Goal: Task Accomplishment & Management: Complete application form

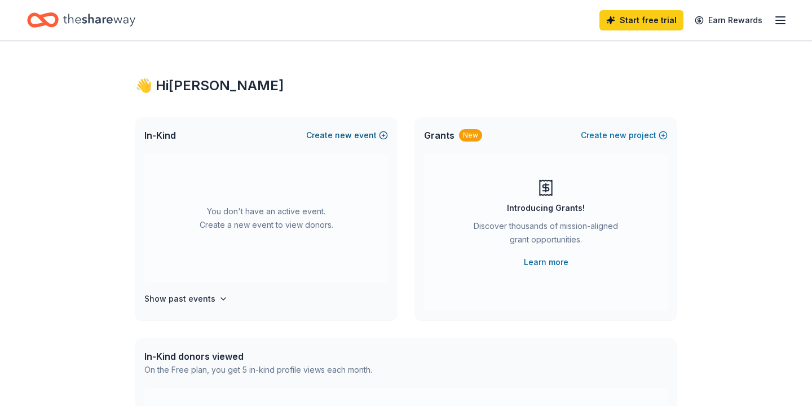
click at [383, 136] on button "Create new event" at bounding box center [347, 136] width 82 height 14
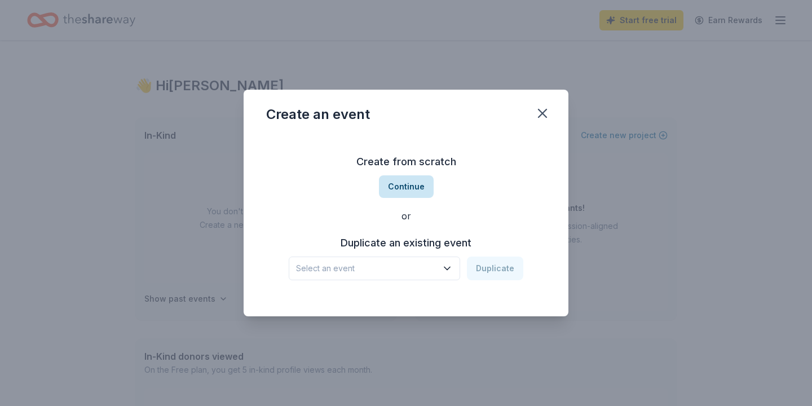
click at [407, 183] on button "Continue" at bounding box center [406, 186] width 55 height 23
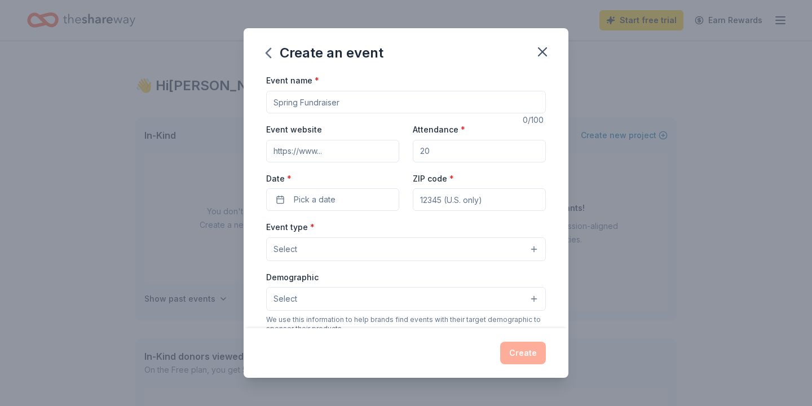
click at [373, 103] on input "Event name *" at bounding box center [406, 102] width 280 height 23
type input "N"
type input "Parent and Family Night"
click at [443, 152] on input "Attendance *" at bounding box center [479, 151] width 133 height 23
type input "200"
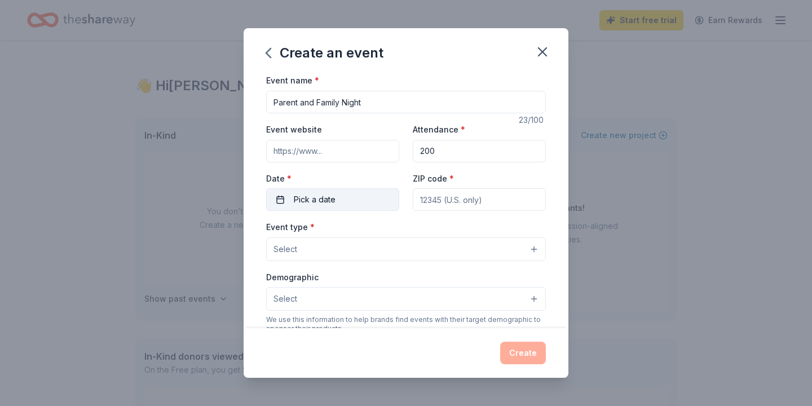
click at [310, 198] on span "Pick a date" at bounding box center [315, 200] width 42 height 14
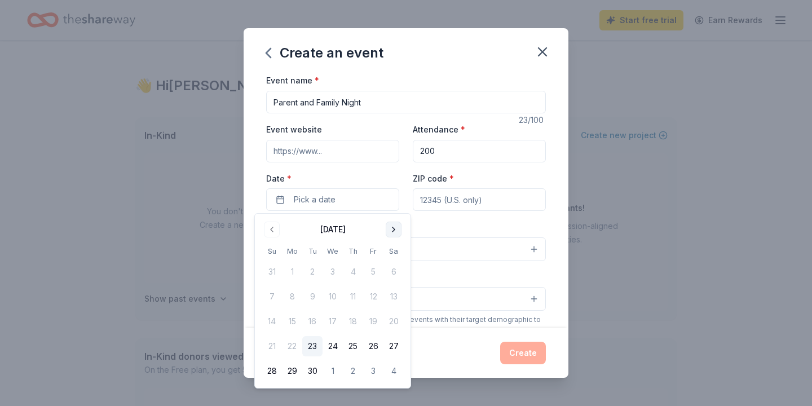
click at [398, 231] on button "Go to next month" at bounding box center [394, 230] width 16 height 16
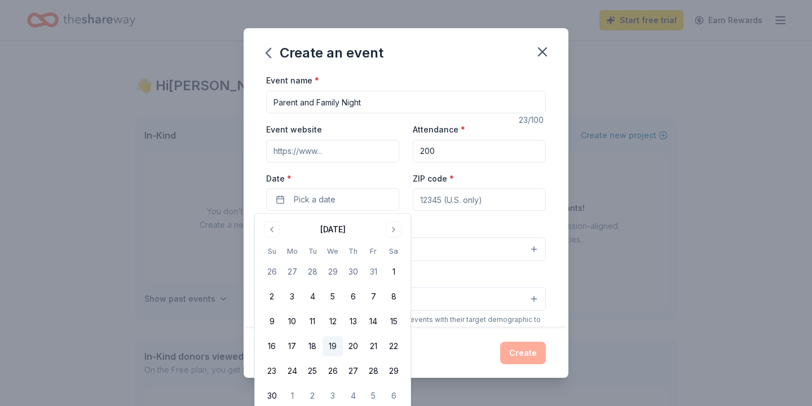
click at [333, 345] on button "19" at bounding box center [333, 346] width 20 height 20
click at [493, 208] on input "ZIP code *" at bounding box center [479, 199] width 133 height 23
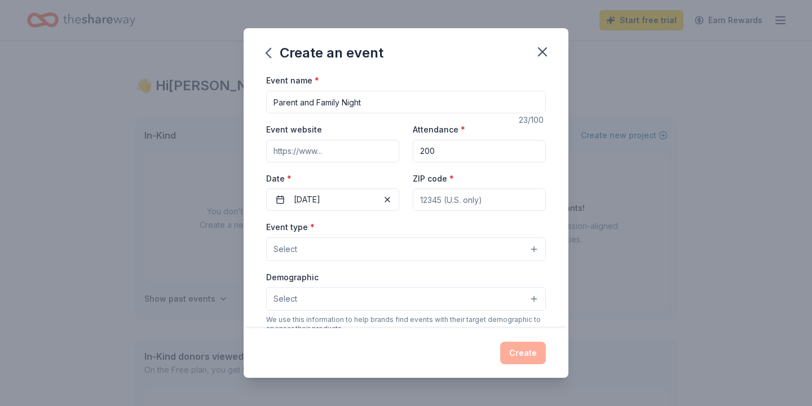
type input "06513"
type input "John S. Martinez School"
type input "100 James St"
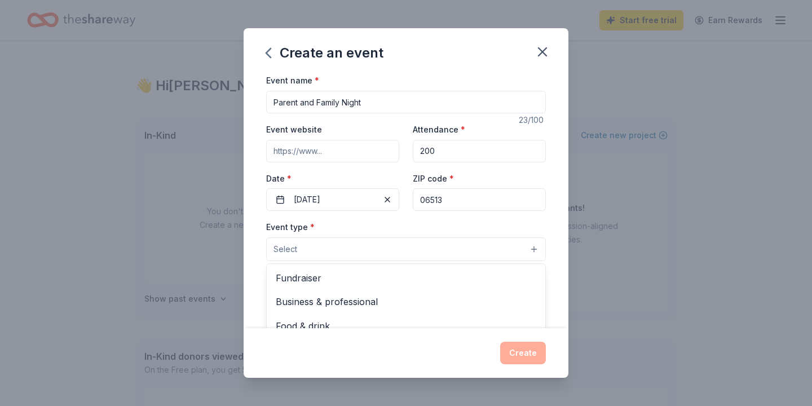
click at [457, 258] on button "Select" at bounding box center [406, 249] width 280 height 24
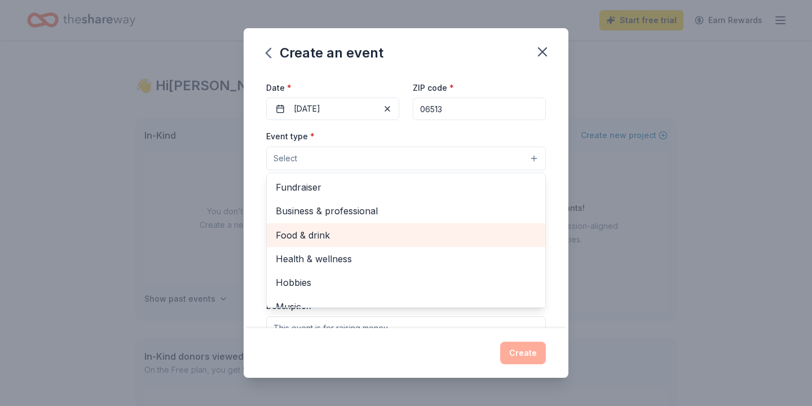
click at [390, 230] on span "Food & drink" at bounding box center [406, 235] width 261 height 15
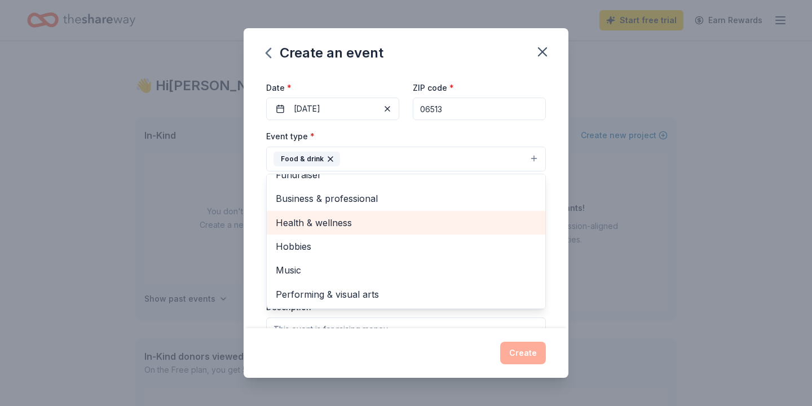
scroll to position [7, 0]
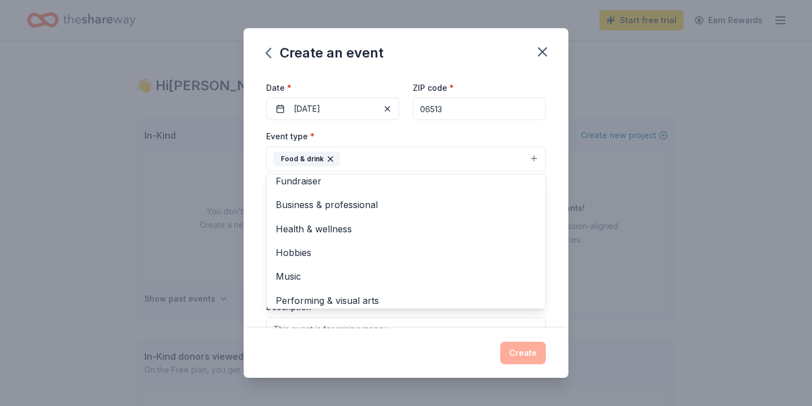
click at [529, 350] on div "Create an event Event name * Parent and Family Night 23 /100 Event website Atte…" at bounding box center [406, 202] width 325 height 349
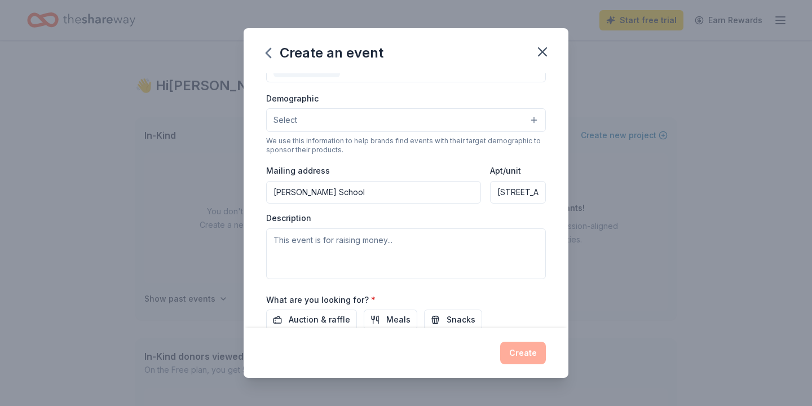
scroll to position [181, 0]
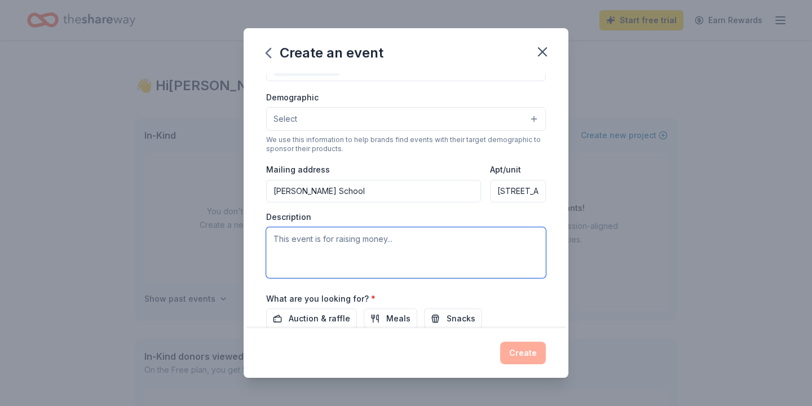
click at [401, 245] on textarea at bounding box center [406, 252] width 280 height 51
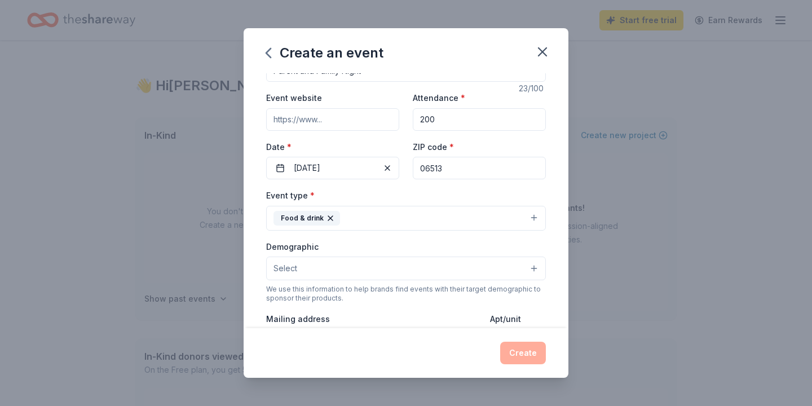
scroll to position [55, 0]
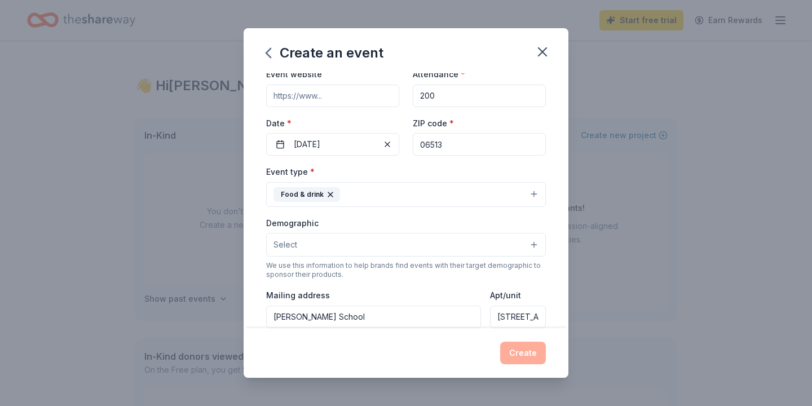
click at [456, 190] on button "Food & drink" at bounding box center [406, 194] width 280 height 25
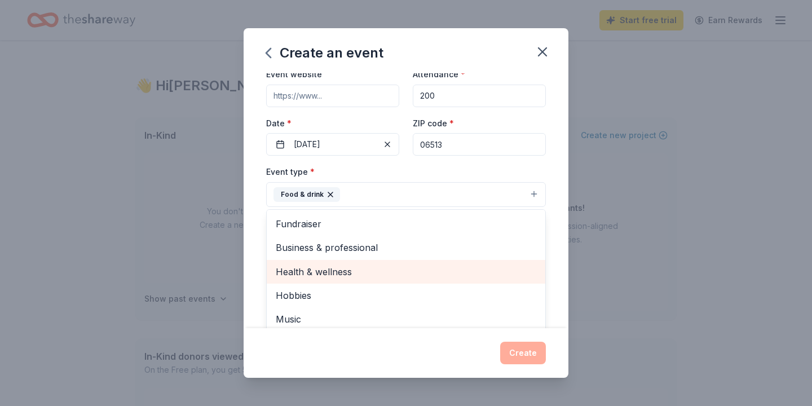
scroll to position [14, 0]
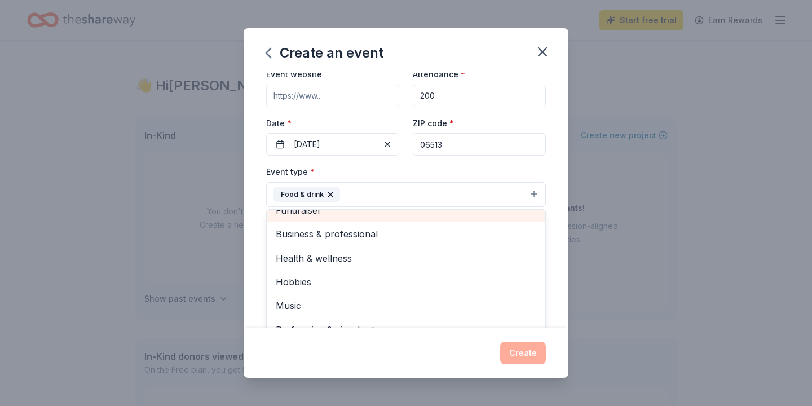
click at [394, 217] on span "Fundraiser" at bounding box center [406, 210] width 261 height 15
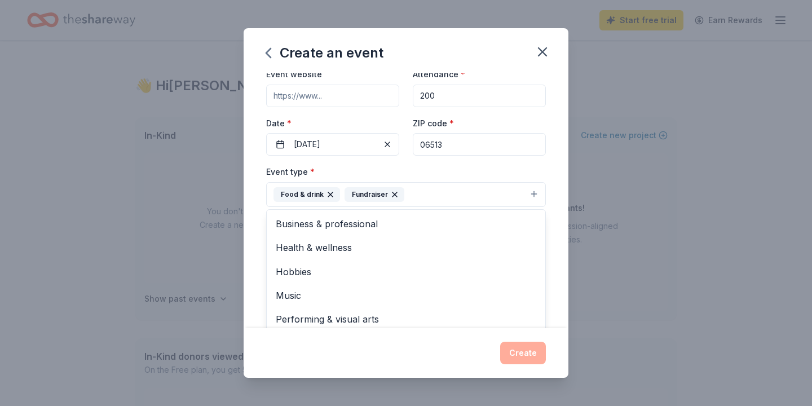
click at [724, 191] on div "Create an event Event name * Parent and Family Night 23 /100 Event website Atte…" at bounding box center [406, 203] width 812 height 406
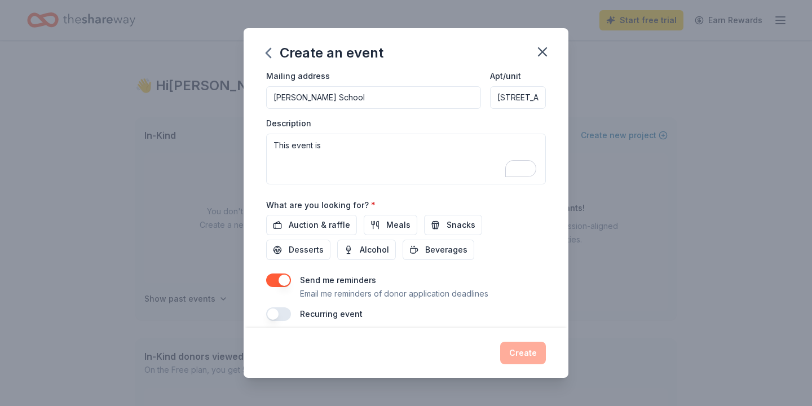
scroll to position [285, 0]
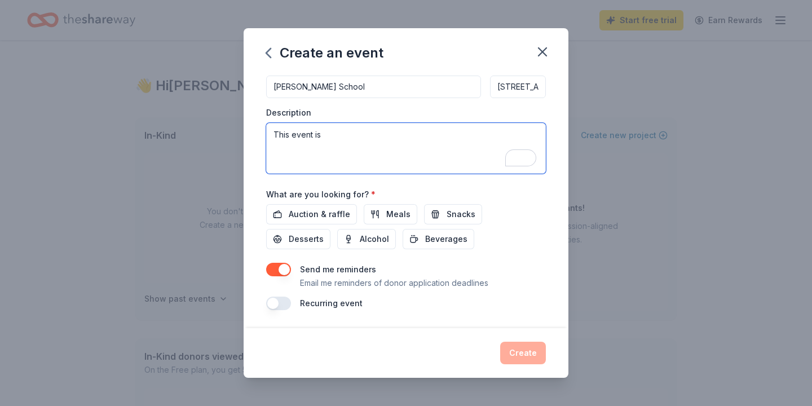
click at [371, 138] on textarea "This event is" at bounding box center [406, 148] width 280 height 51
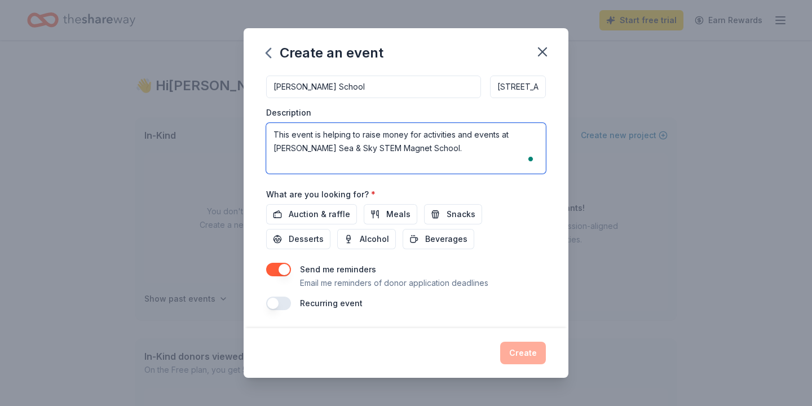
paste textarea "At our Title I inner-city school, Parent and Family Conference Night is more th…"
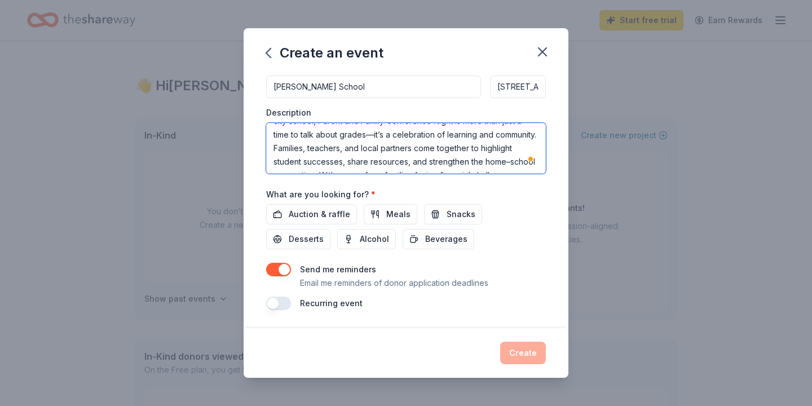
scroll to position [48, 0]
paste textarea "and where students see their achievements celebrated by the people who matter m…"
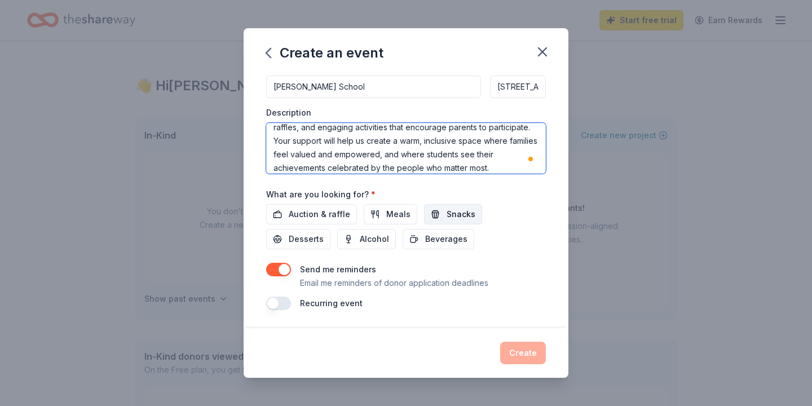
type textarea "This event is helping to raise money for activities and events at John S Martin…"
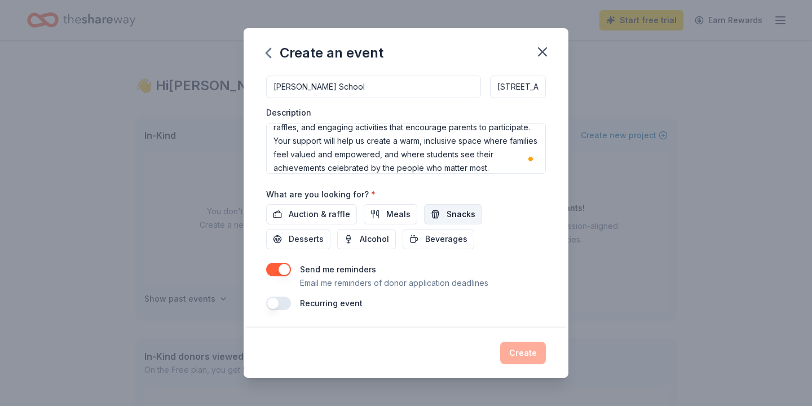
click at [450, 215] on span "Snacks" at bounding box center [461, 215] width 29 height 14
click at [331, 229] on button "Desserts" at bounding box center [298, 239] width 64 height 20
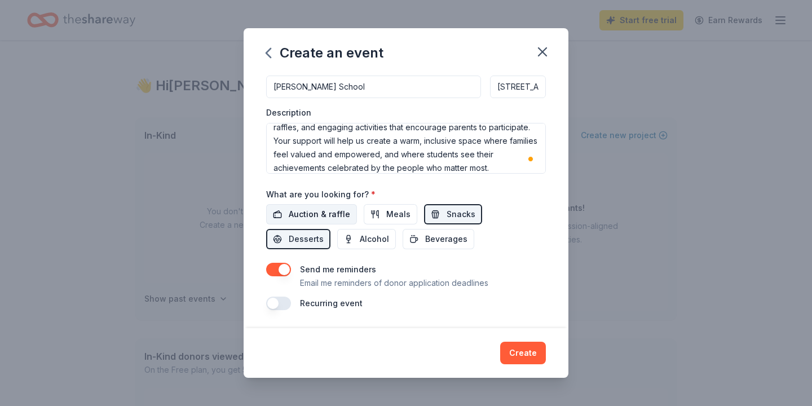
click at [310, 214] on span "Auction & raffle" at bounding box center [319, 215] width 61 height 14
click at [425, 239] on span "Beverages" at bounding box center [446, 239] width 42 height 14
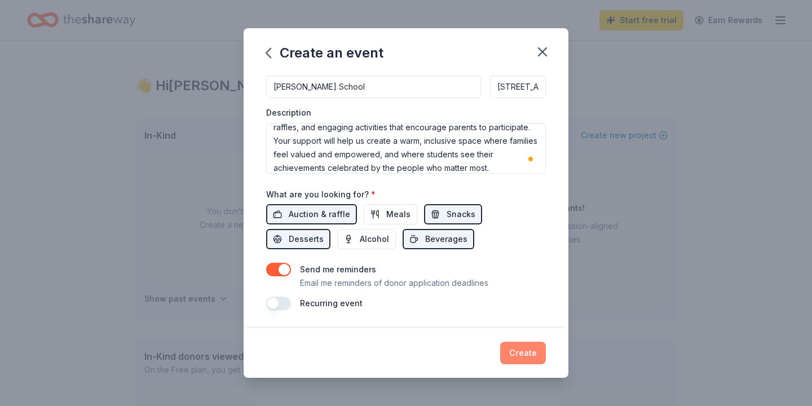
click at [519, 356] on button "Create" at bounding box center [523, 353] width 46 height 23
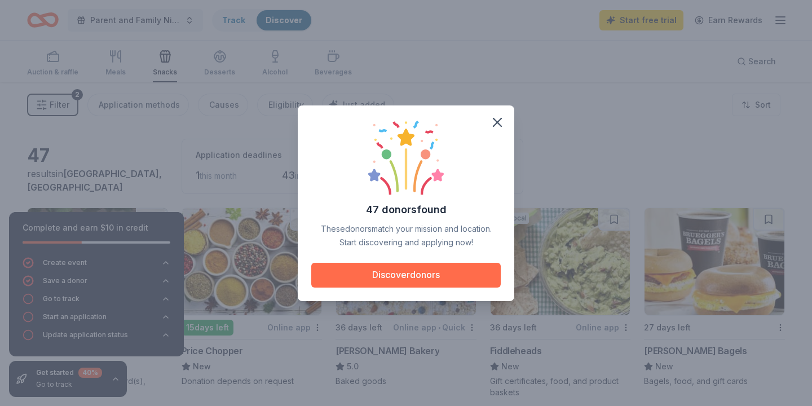
click at [417, 274] on button "Discover donors" at bounding box center [406, 275] width 190 height 25
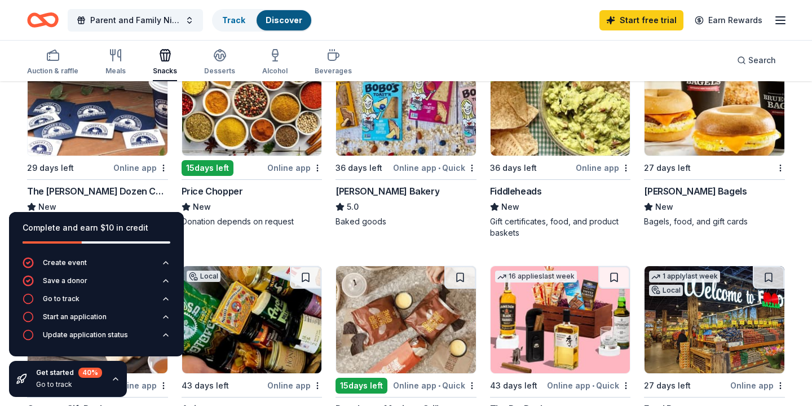
scroll to position [202, 0]
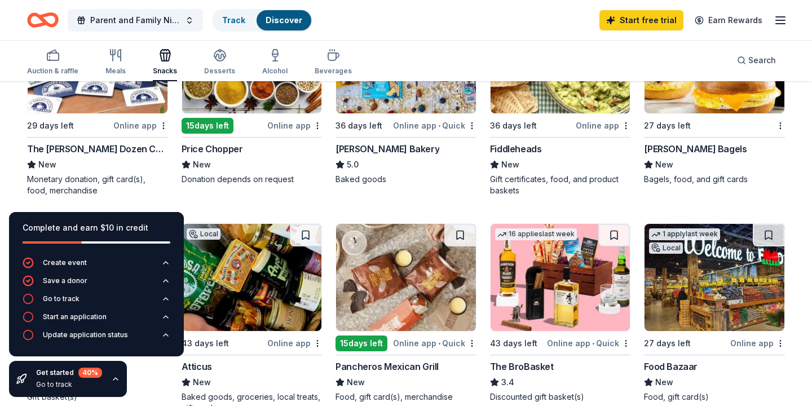
click at [91, 105] on img at bounding box center [98, 59] width 140 height 107
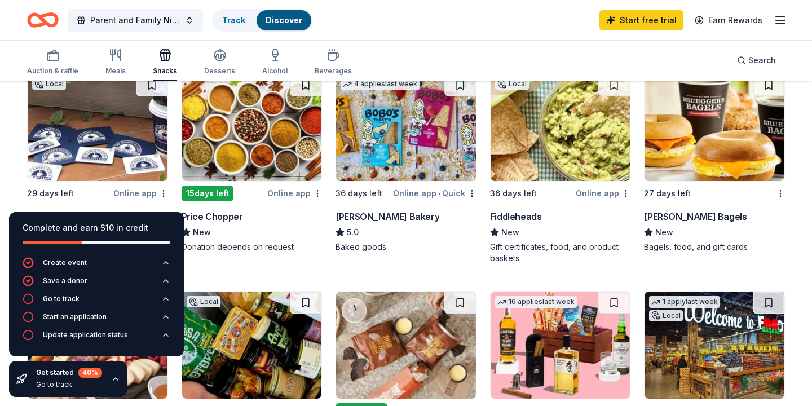
scroll to position [127, 0]
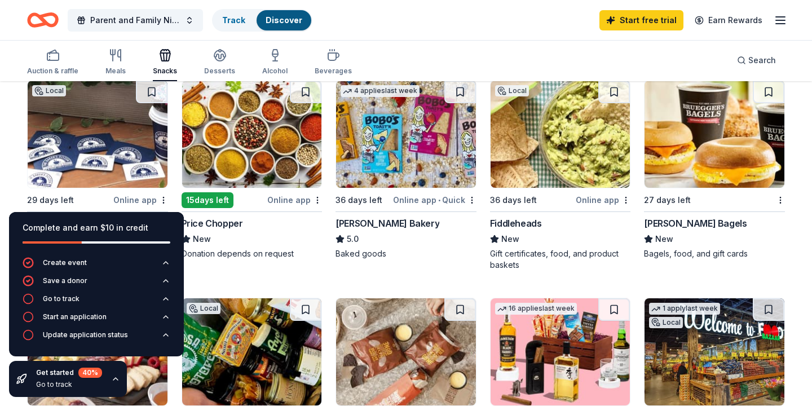
click at [270, 134] on img at bounding box center [252, 134] width 140 height 107
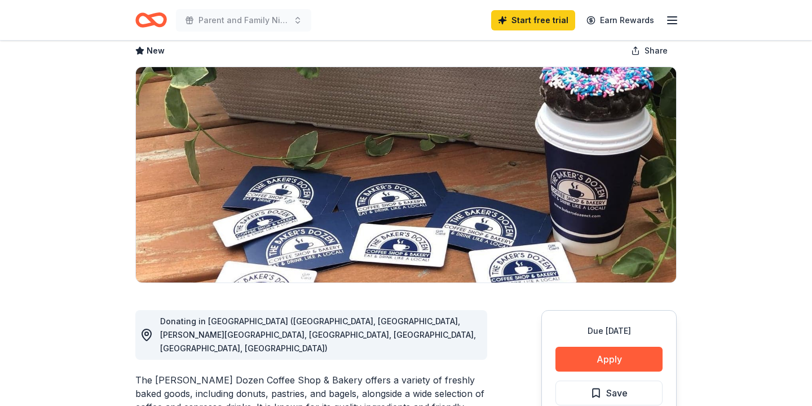
scroll to position [95, 0]
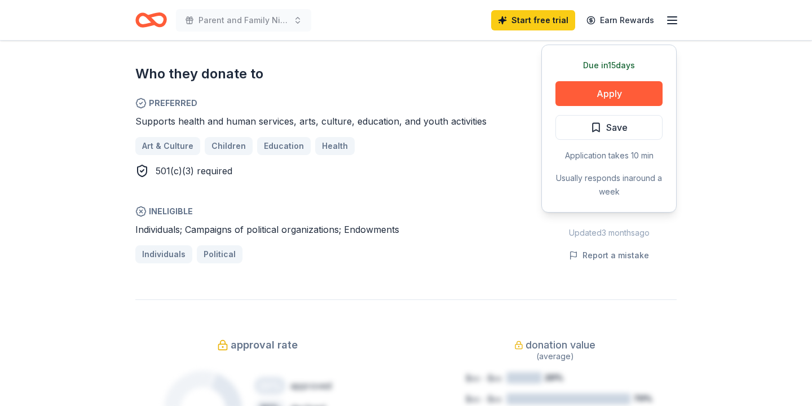
scroll to position [644, 0]
click at [611, 80] on button "Apply" at bounding box center [609, 92] width 107 height 25
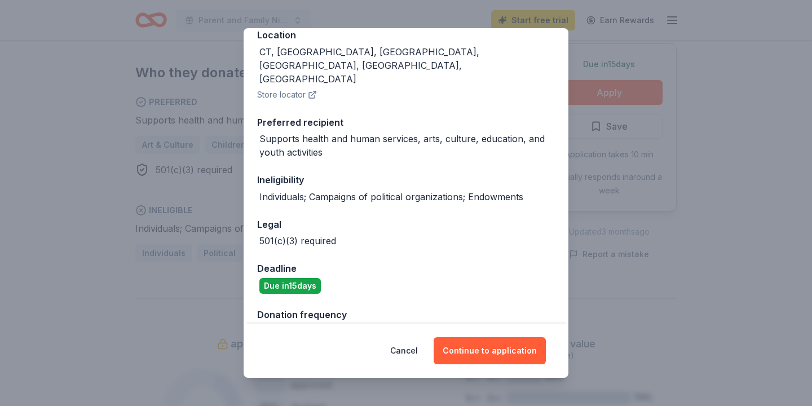
scroll to position [138, 0]
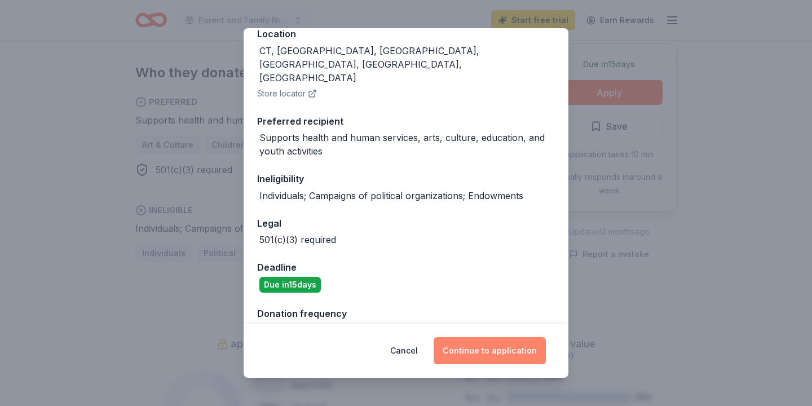
click at [504, 353] on button "Continue to application" at bounding box center [490, 350] width 112 height 27
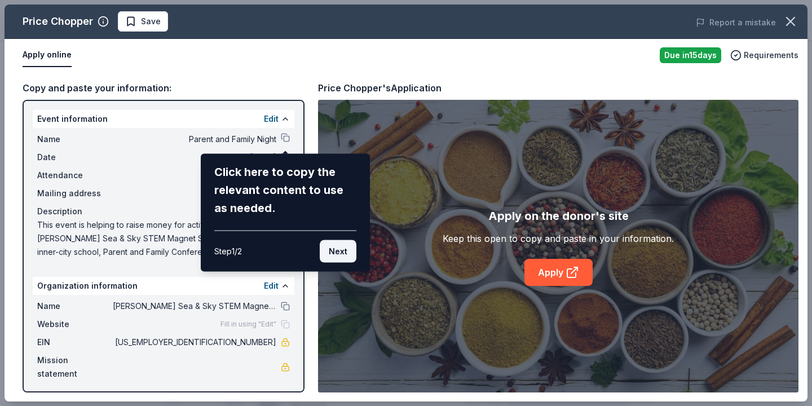
click at [331, 249] on button "Next" at bounding box center [338, 251] width 37 height 23
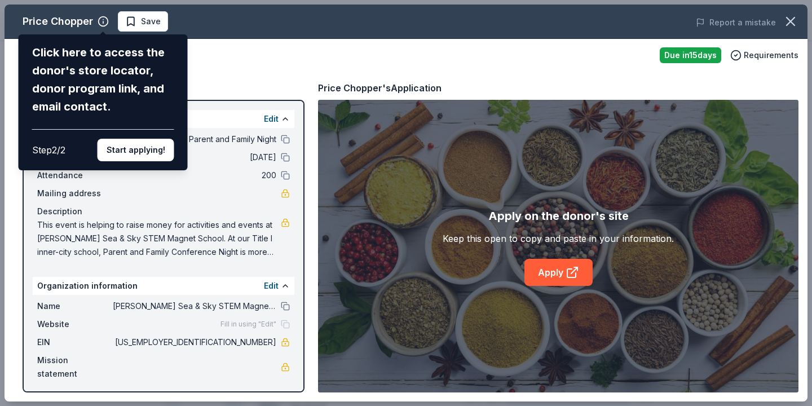
click at [231, 58] on div "Price Chopper Click here to access the donor's store locator, donor program lin…" at bounding box center [406, 203] width 803 height 397
click at [139, 155] on button "Start applying!" at bounding box center [136, 150] width 77 height 23
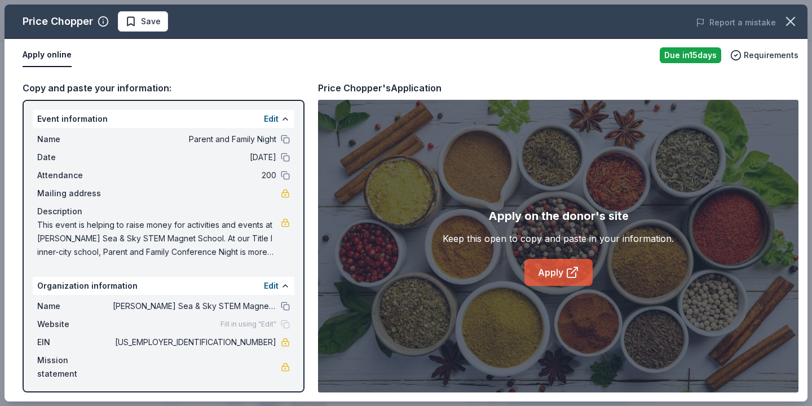
click at [566, 268] on icon at bounding box center [573, 273] width 14 height 14
click at [558, 270] on link "Apply" at bounding box center [559, 272] width 68 height 27
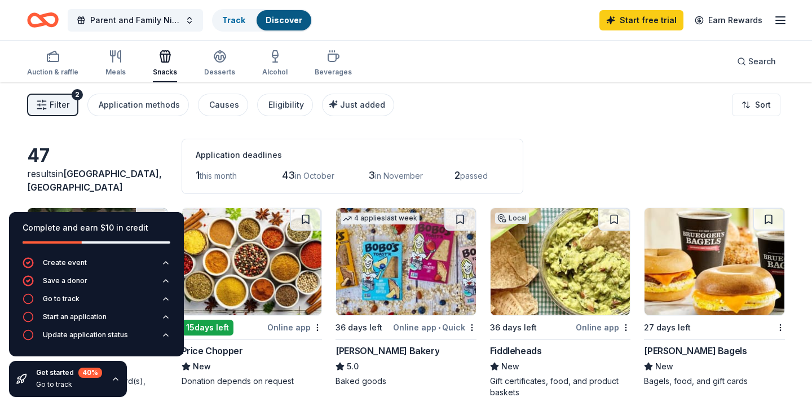
scroll to position [127, 0]
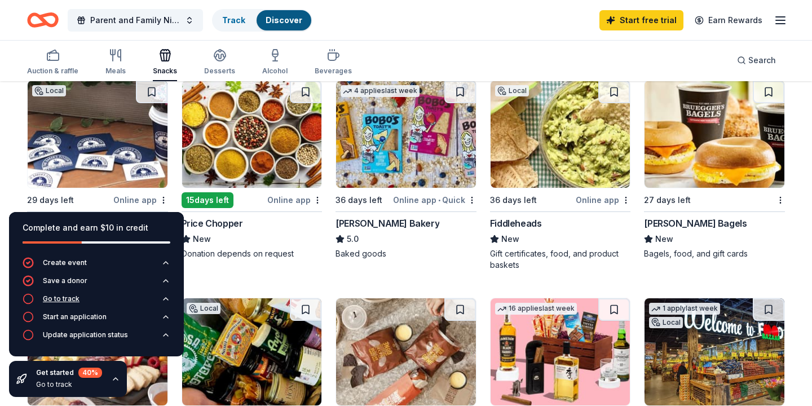
click at [54, 297] on div "Go to track" at bounding box center [61, 298] width 37 height 9
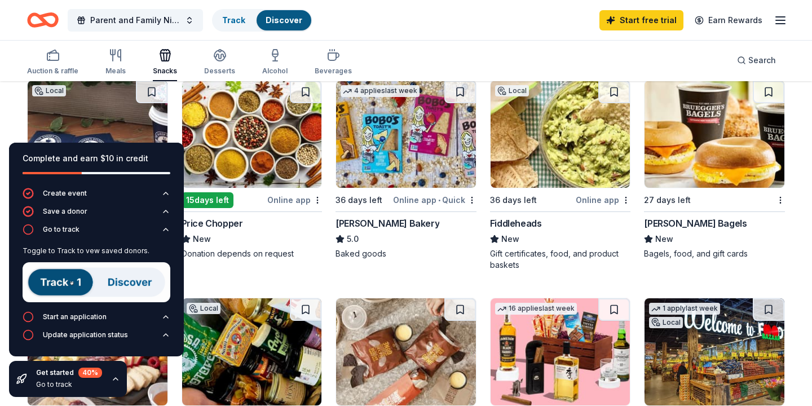
click at [72, 280] on img at bounding box center [97, 282] width 148 height 40
click at [64, 281] on img at bounding box center [97, 282] width 148 height 40
click at [73, 285] on img at bounding box center [97, 282] width 148 height 40
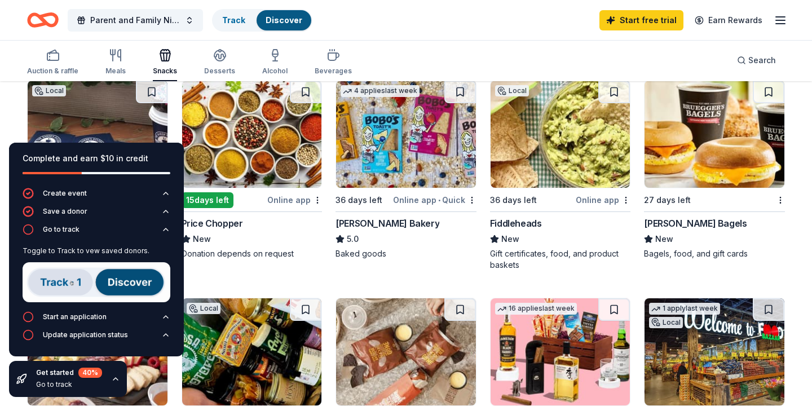
click at [389, 27] on div "Parent and Family Night Track Discover Start free trial Earn Rewards" at bounding box center [406, 20] width 758 height 27
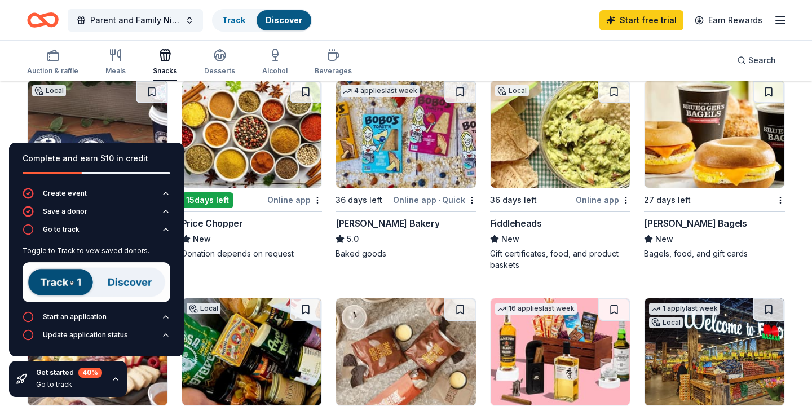
click at [418, 142] on img at bounding box center [406, 134] width 140 height 107
click at [240, 19] on link "Track" at bounding box center [233, 20] width 23 height 10
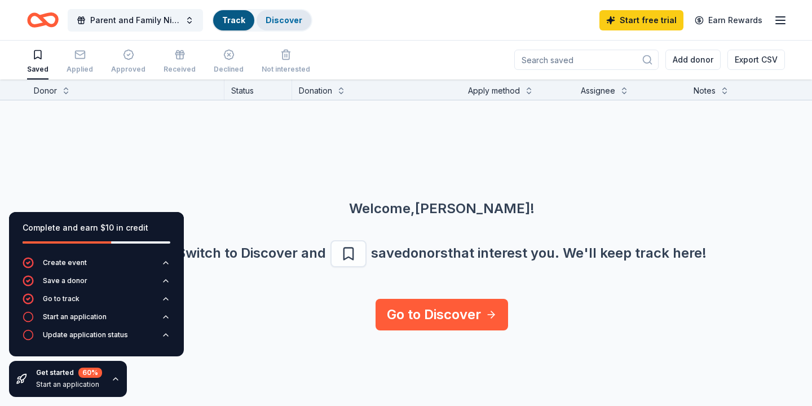
click at [280, 18] on link "Discover" at bounding box center [284, 20] width 37 height 10
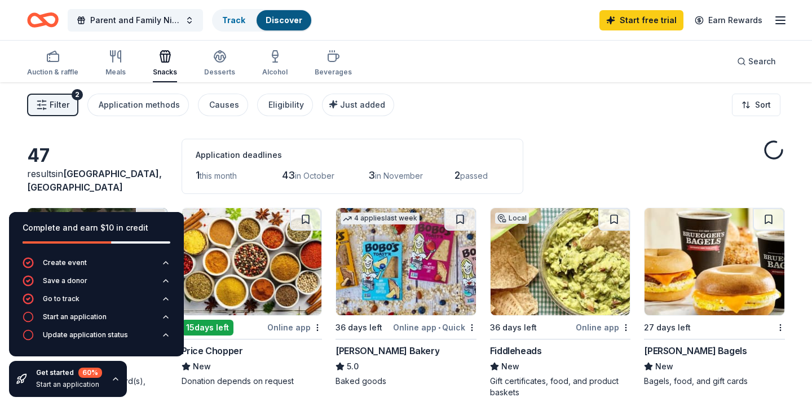
click at [280, 18] on link "Discover" at bounding box center [284, 20] width 37 height 10
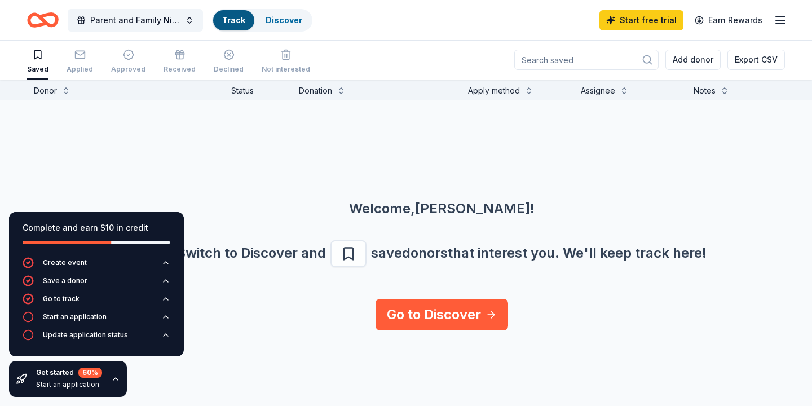
click at [73, 318] on div "Start an application" at bounding box center [75, 316] width 64 height 9
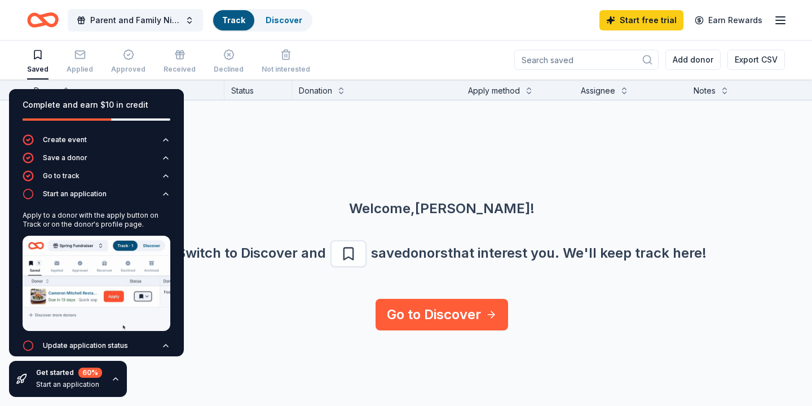
click at [82, 296] on img at bounding box center [97, 283] width 148 height 95
click at [229, 153] on div "Welcome, DIANE ! Switch to Discover and save donors that interest you. We ' ll …" at bounding box center [442, 199] width 812 height 199
click at [275, 22] on link "Discover" at bounding box center [284, 20] width 37 height 10
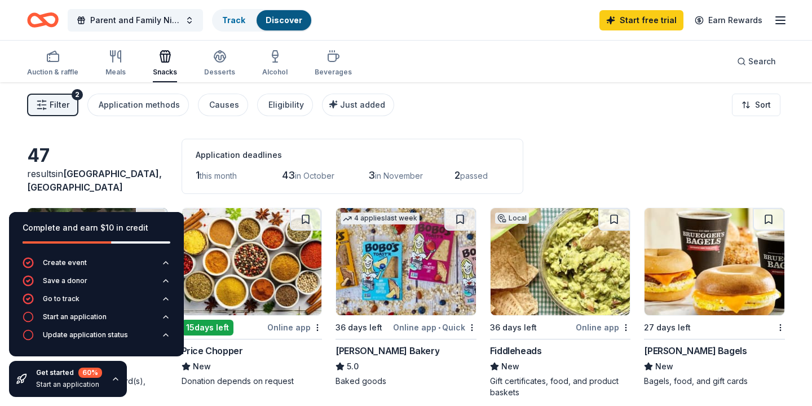
click at [285, 14] on div "Discover" at bounding box center [284, 20] width 55 height 20
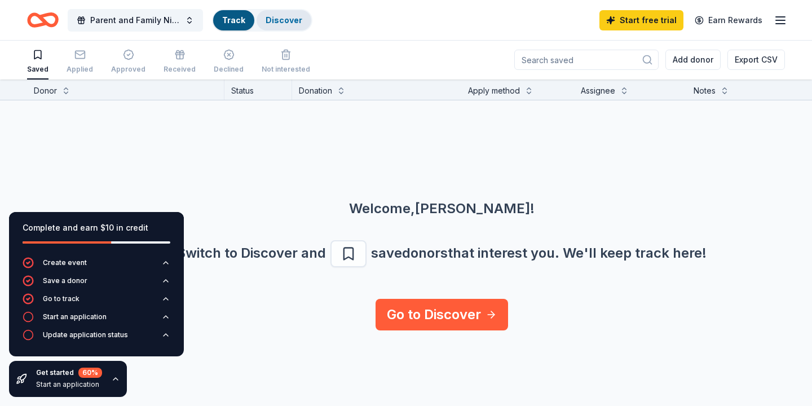
click at [291, 17] on link "Discover" at bounding box center [284, 20] width 37 height 10
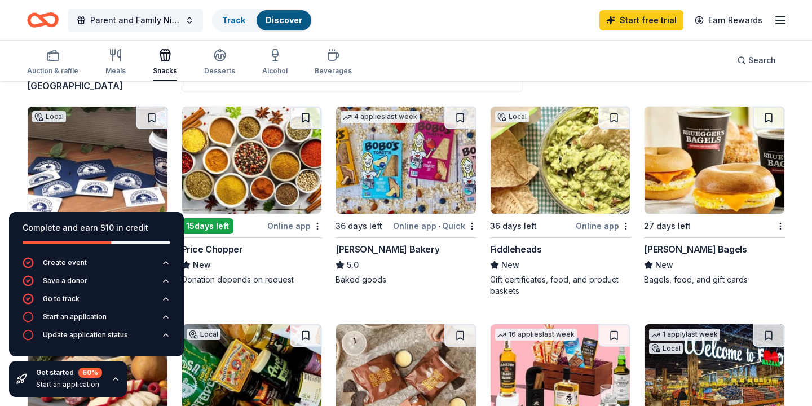
scroll to position [105, 0]
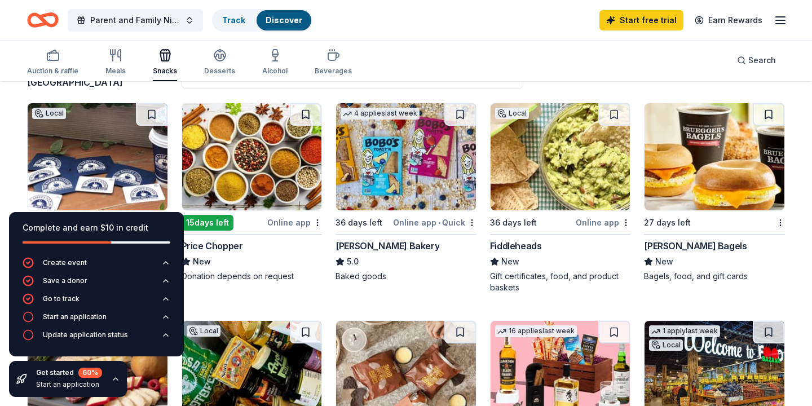
click at [532, 176] on img at bounding box center [561, 156] width 140 height 107
click at [703, 160] on img at bounding box center [715, 156] width 140 height 107
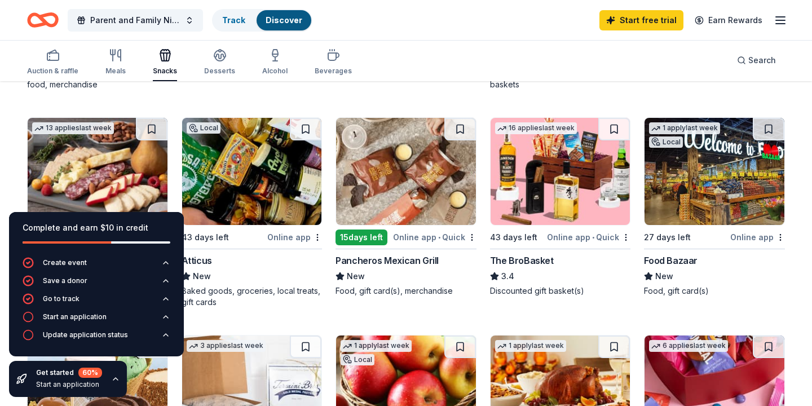
scroll to position [310, 0]
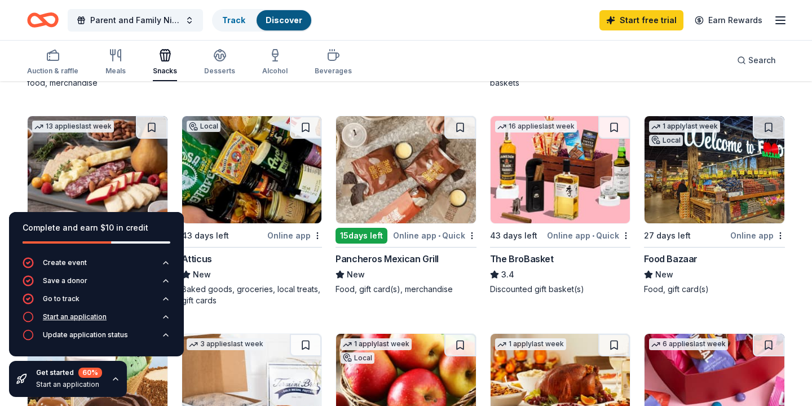
click at [103, 320] on div "Start an application" at bounding box center [75, 316] width 64 height 9
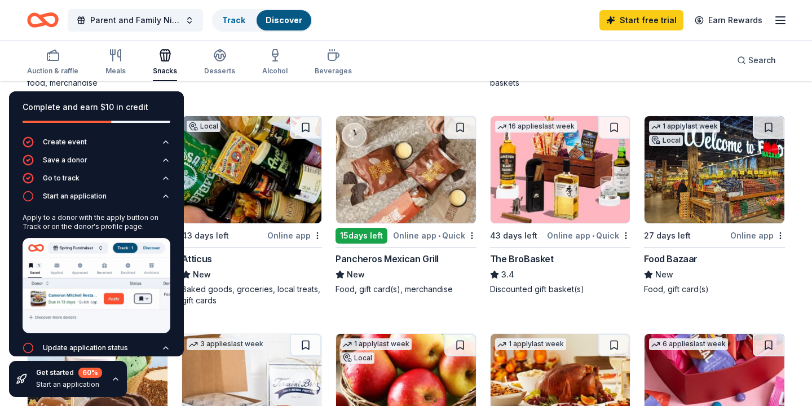
click at [504, 29] on div "Parent and Family Night Track Discover Start free trial Earn Rewards" at bounding box center [406, 20] width 758 height 27
click at [777, 19] on icon "button" at bounding box center [781, 21] width 14 height 14
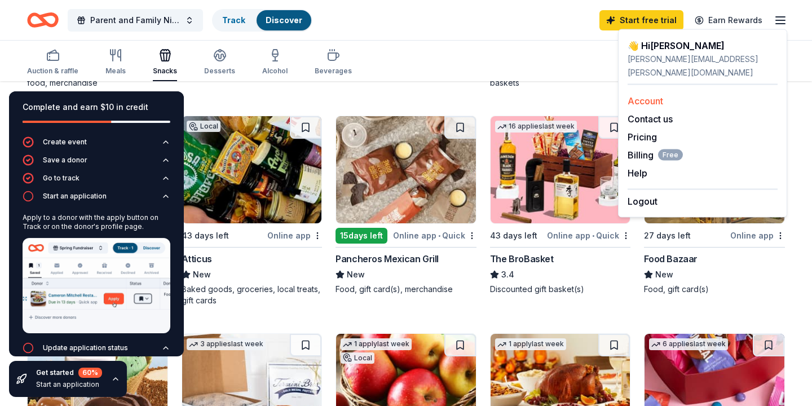
click at [639, 95] on link "Account" at bounding box center [646, 100] width 36 height 11
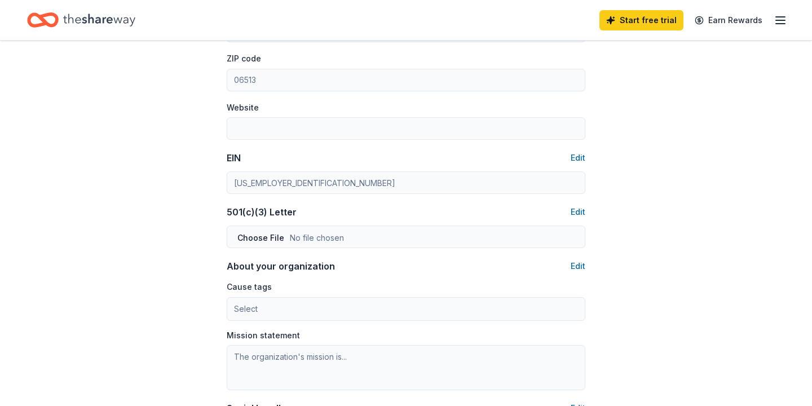
scroll to position [417, 0]
click at [578, 214] on button "Edit" at bounding box center [578, 211] width 15 height 14
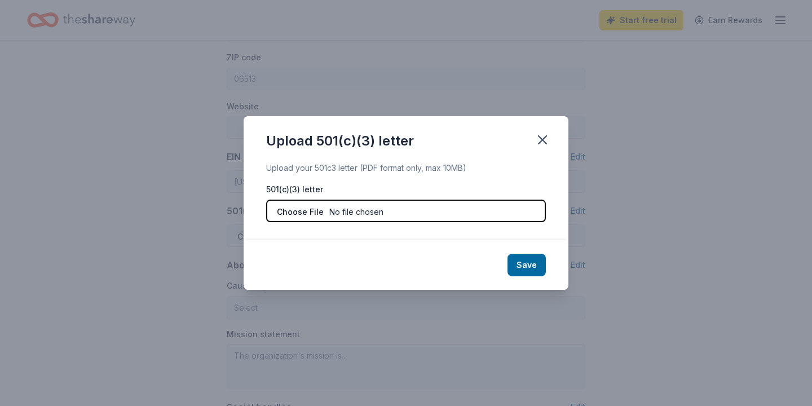
click at [362, 213] on input "file" at bounding box center [406, 211] width 280 height 23
type input "C:\fakepath\Donation Letter .pdf"
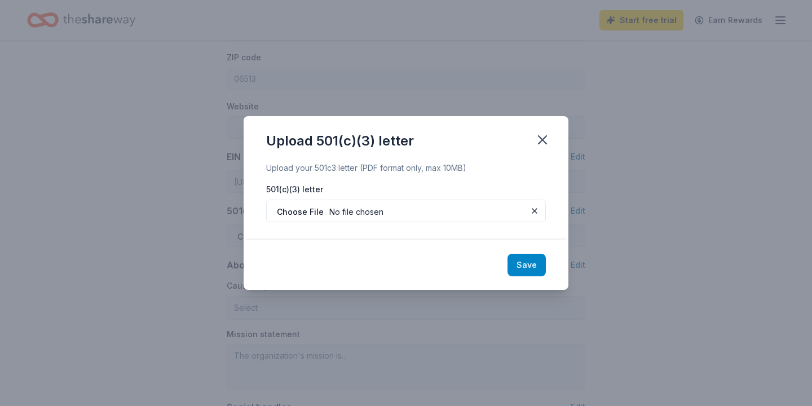
click at [522, 269] on button "Save" at bounding box center [527, 265] width 38 height 23
click at [547, 143] on icon "button" at bounding box center [543, 140] width 8 height 8
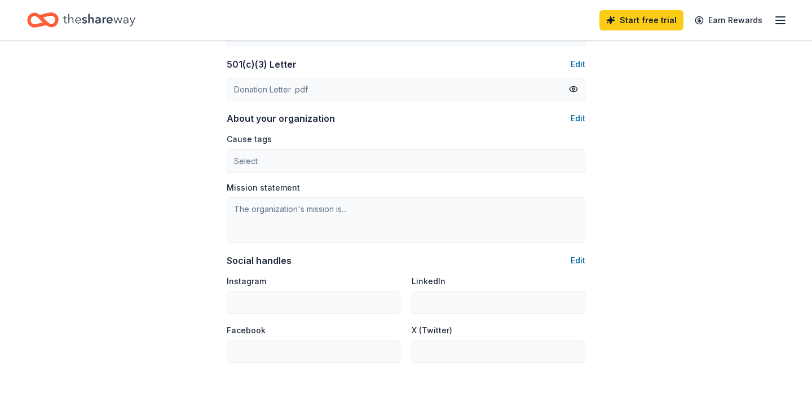
scroll to position [566, 0]
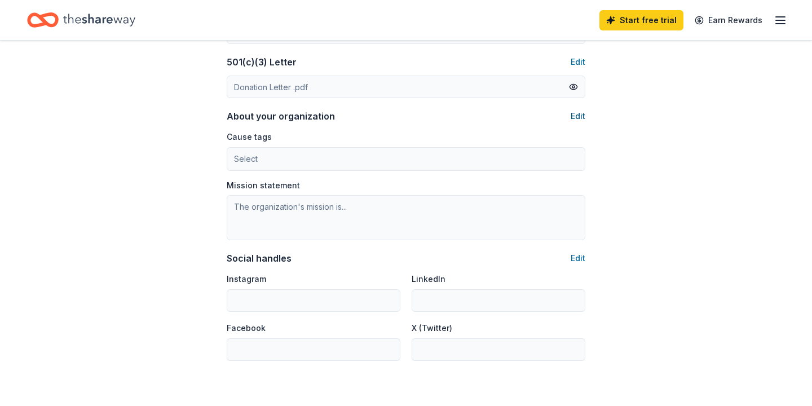
click at [579, 115] on button "Edit" at bounding box center [578, 116] width 15 height 14
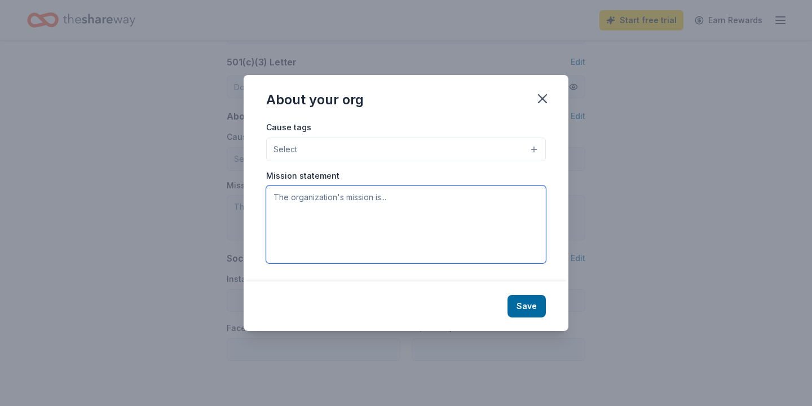
click at [278, 199] on textarea at bounding box center [406, 225] width 280 height 78
paste textarea "John S. Martinez Sea & Sky STEM Magnet School promotes an innovative, supportiv…"
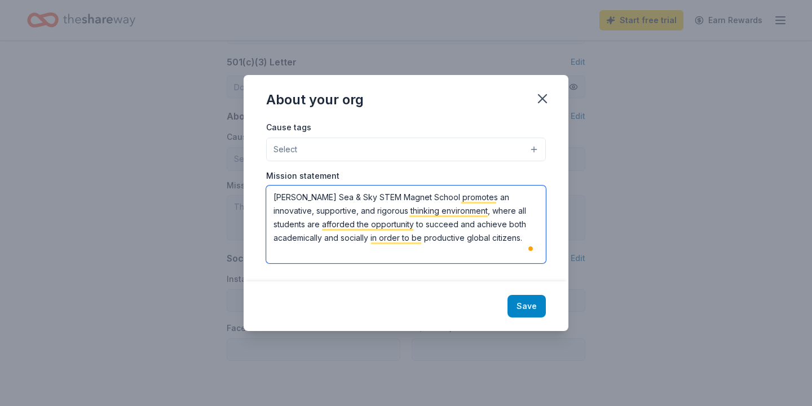
type textarea "John S. Martinez Sea & Sky STEM Magnet School promotes an innovative, supportiv…"
click at [527, 309] on button "Save" at bounding box center [527, 306] width 38 height 23
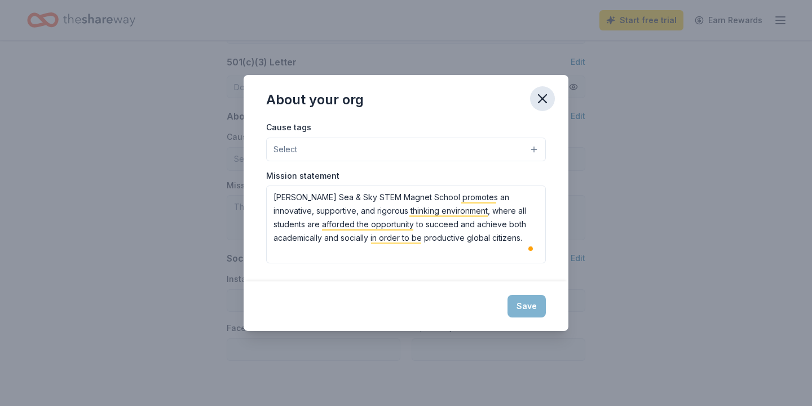
click at [547, 97] on icon "button" at bounding box center [543, 99] width 16 height 16
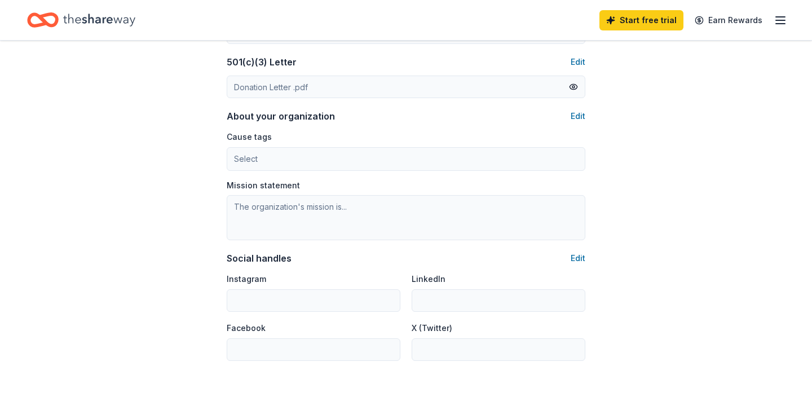
type textarea "John S. Martinez Sea & Sky STEM Magnet School promotes an innovative, supportiv…"
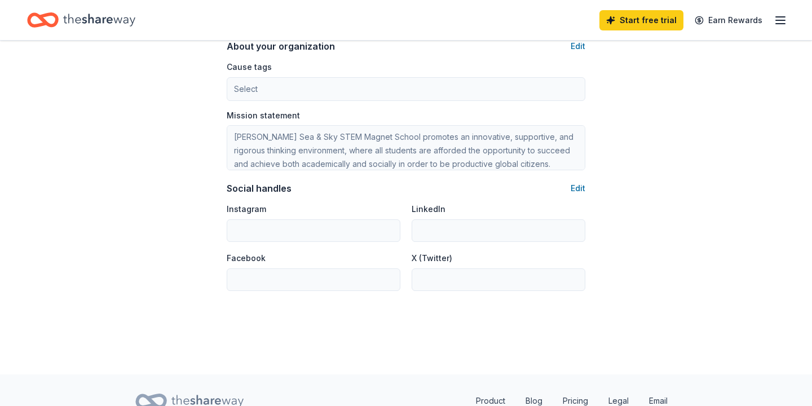
scroll to position [685, 0]
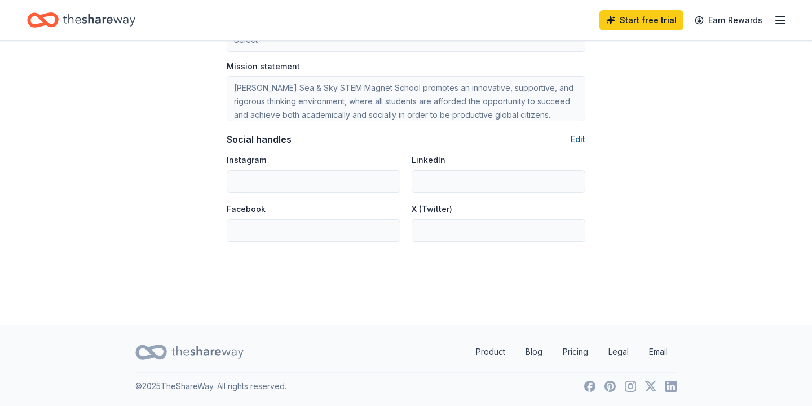
click at [579, 140] on button "Edit" at bounding box center [578, 140] width 15 height 14
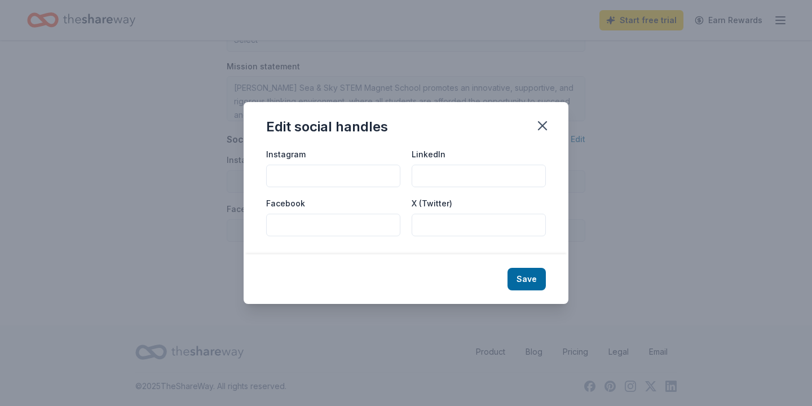
click at [284, 223] on input "Facebook" at bounding box center [333, 225] width 134 height 23
paste input "https://www.facebook.com/JohnSMartinezSchool/"
type input "https://www.facebook.com/JohnSMartinezSchool/"
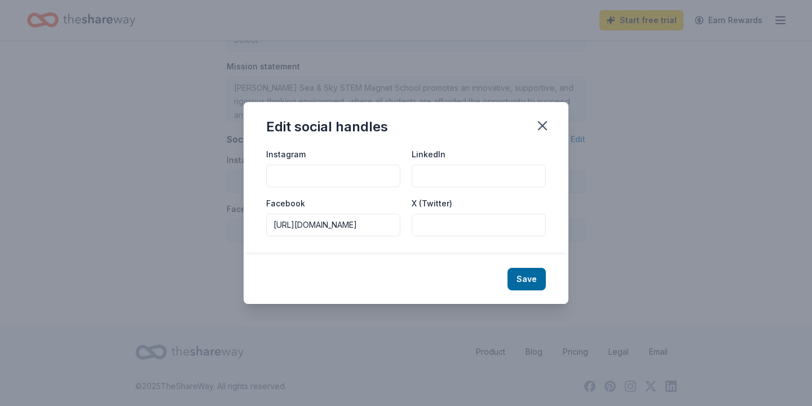
click at [287, 178] on input "Instagram" at bounding box center [333, 176] width 134 height 23
click at [307, 173] on input "Instagram" at bounding box center [333, 176] width 134 height 23
paste input "https://www.instagram.com/john_s_martinez_magnet_school/"
type input "https://www.instagram.com/john_s_martinez_magnet_school/"
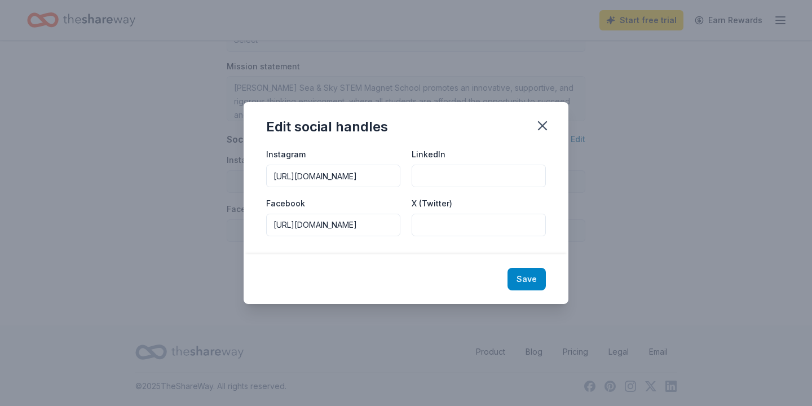
click at [523, 280] on button "Save" at bounding box center [527, 279] width 38 height 23
click at [545, 125] on icon "button" at bounding box center [543, 126] width 16 height 16
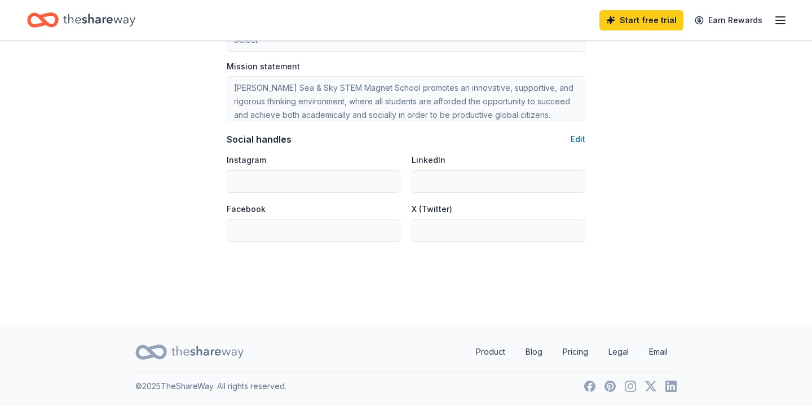
type input "https://www.instagram.com/john_s_martinez_magnet_school/"
type input "https://www.facebook.com/JohnSMartinezSchool/"
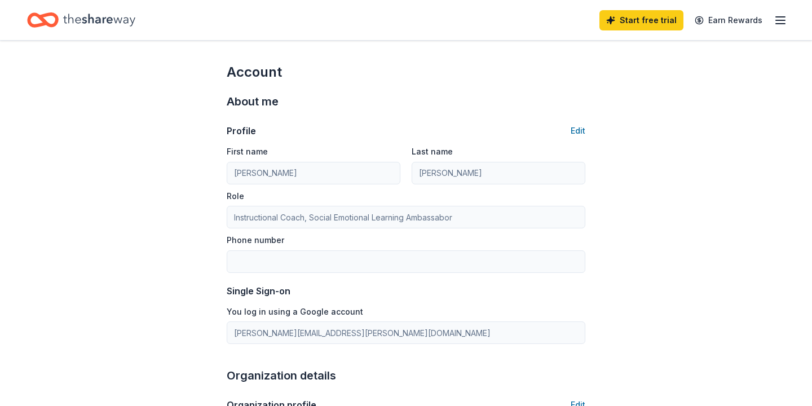
click at [73, 18] on icon "Home" at bounding box center [99, 19] width 72 height 23
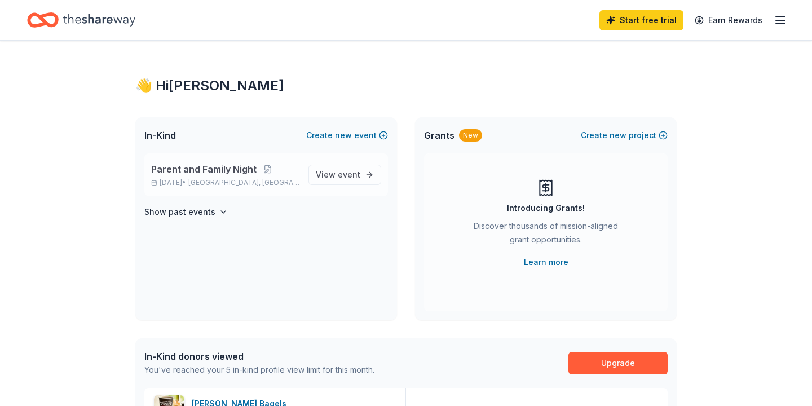
click at [192, 178] on p "Nov 19, 2025 • East Haven, CT" at bounding box center [225, 182] width 148 height 9
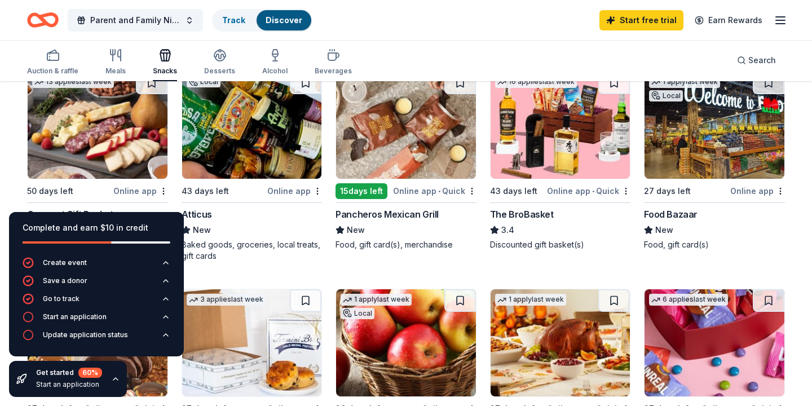
scroll to position [351, 0]
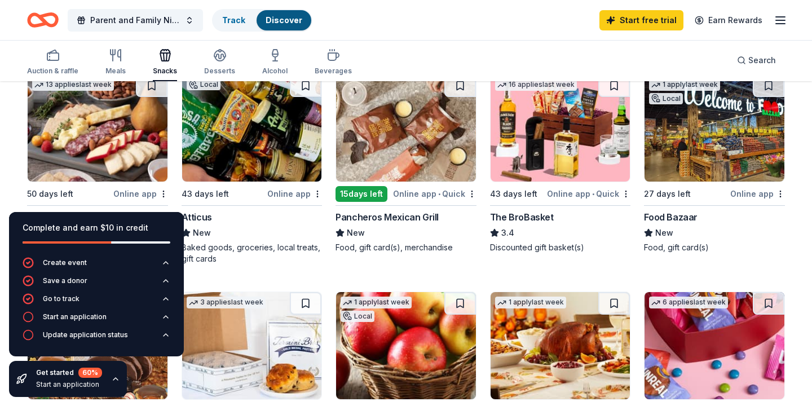
click at [110, 133] on img at bounding box center [98, 127] width 140 height 107
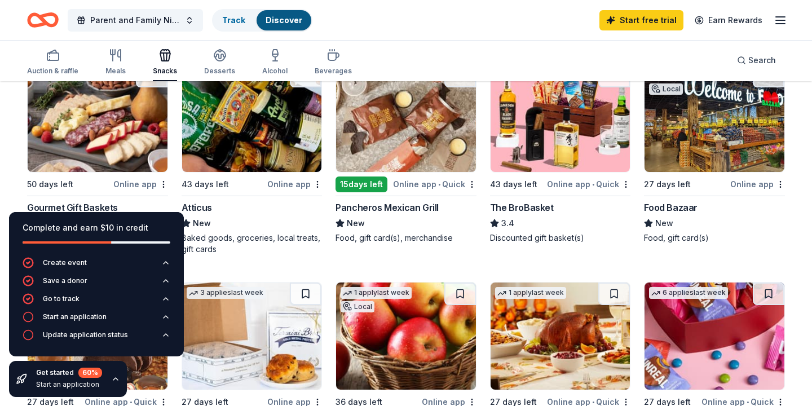
scroll to position [358, 0]
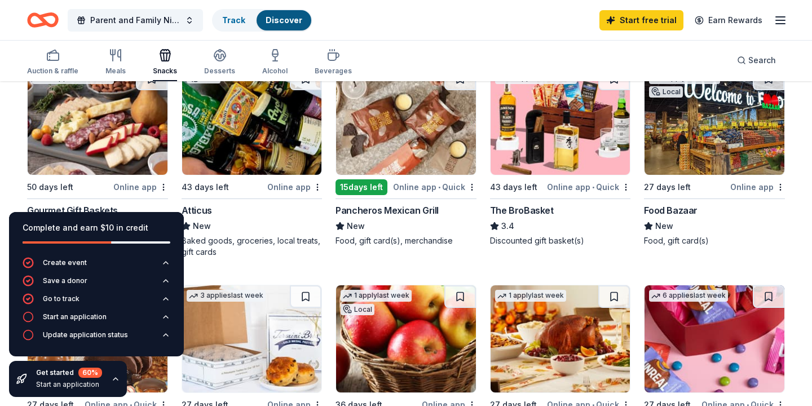
click at [257, 128] on img at bounding box center [252, 121] width 140 height 107
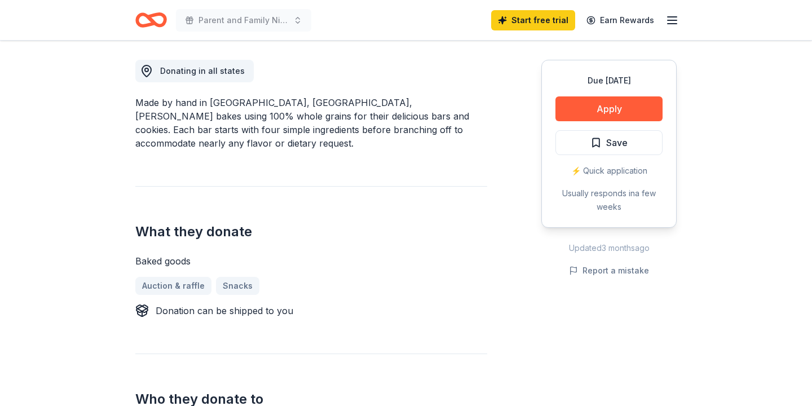
scroll to position [305, 0]
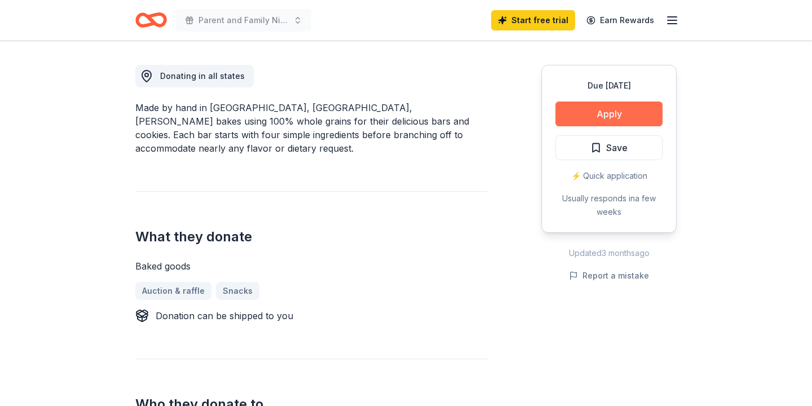
click at [622, 112] on button "Apply" at bounding box center [609, 114] width 107 height 25
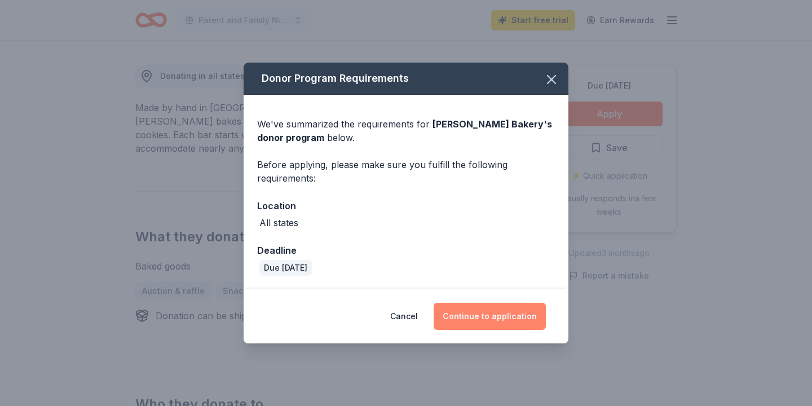
click at [498, 314] on button "Continue to application" at bounding box center [490, 316] width 112 height 27
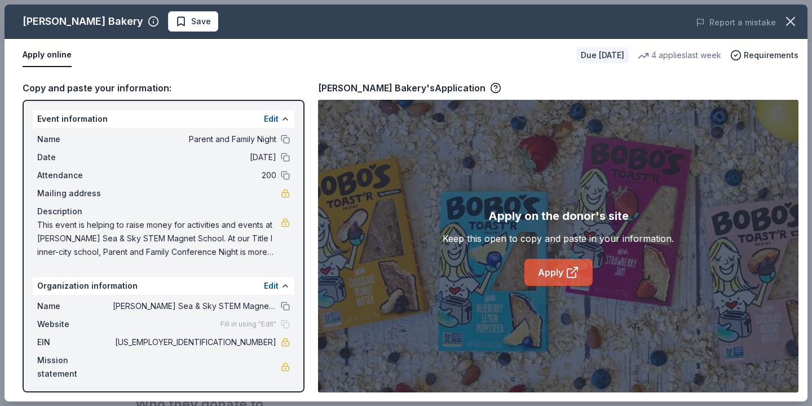
click at [568, 273] on icon at bounding box center [573, 273] width 14 height 14
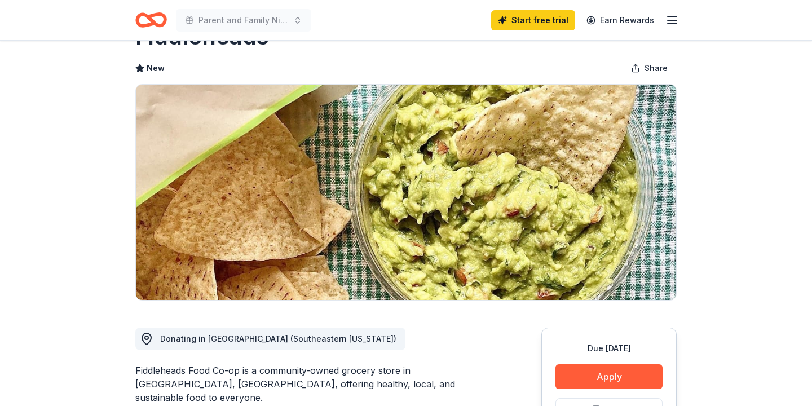
scroll to position [42, 0]
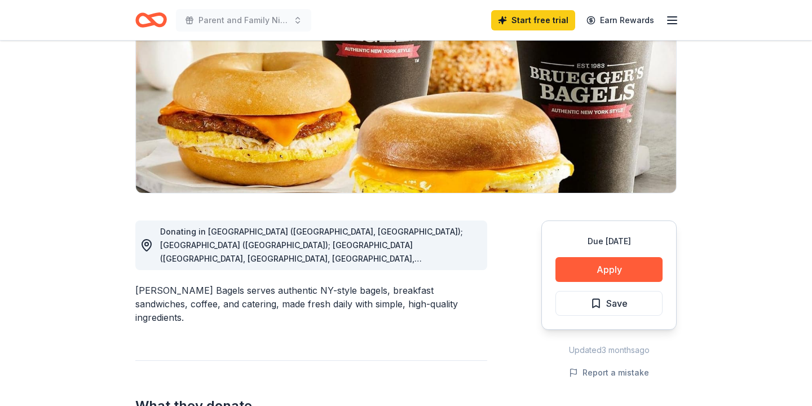
scroll to position [152, 0]
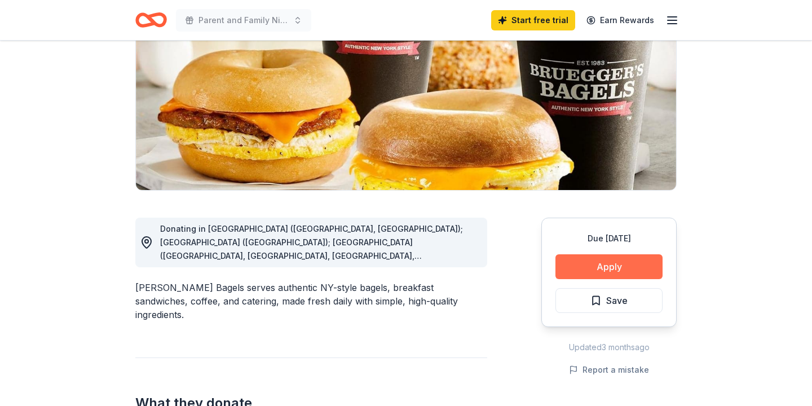
click at [612, 266] on button "Apply" at bounding box center [609, 266] width 107 height 25
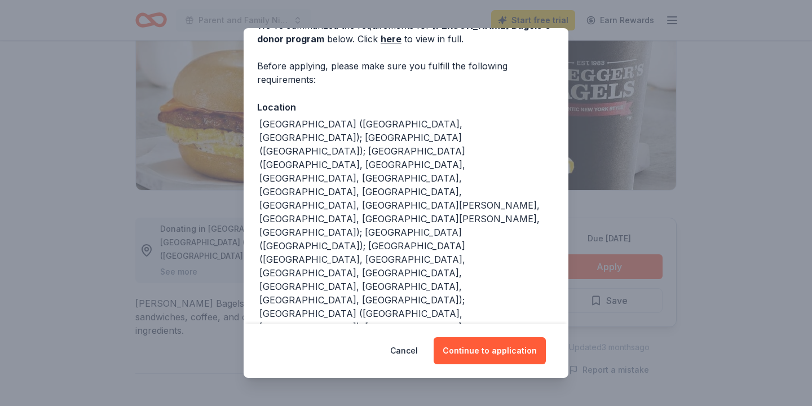
scroll to position [168, 0]
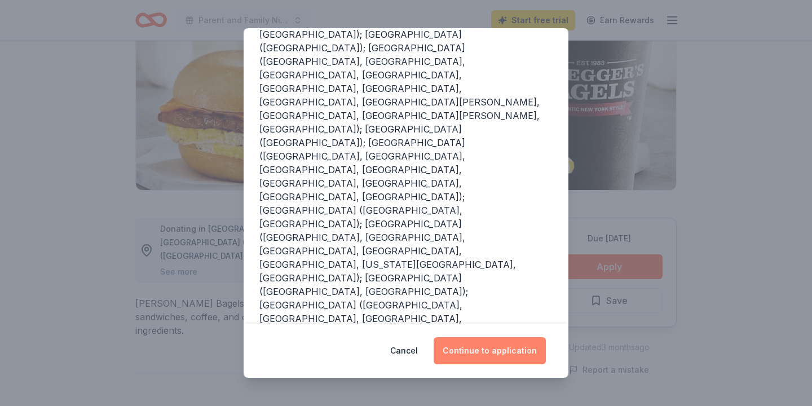
click at [492, 351] on button "Continue to application" at bounding box center [490, 350] width 112 height 27
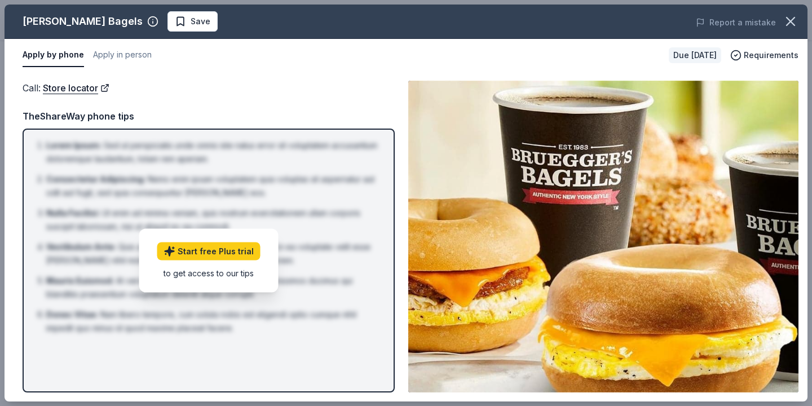
click at [337, 78] on div "Call : Store locator Call : Store locator TheShareWay phone tips Lorem Ipsum : …" at bounding box center [406, 237] width 803 height 330
click at [526, 200] on img at bounding box center [603, 237] width 390 height 312
click at [292, 72] on div "Call : Store locator Call : Store locator TheShareWay phone tips Lorem Ipsum : …" at bounding box center [406, 237] width 803 height 330
click at [50, 57] on button "Apply by phone" at bounding box center [53, 55] width 61 height 24
click at [793, 24] on icon "button" at bounding box center [791, 21] width 8 height 8
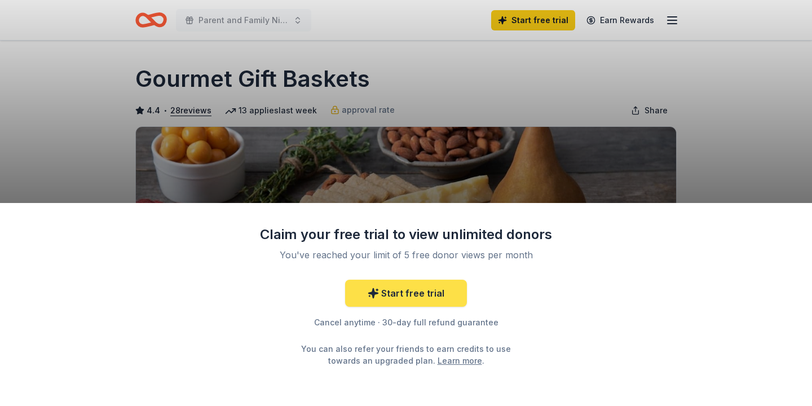
click at [404, 300] on link "Start free trial" at bounding box center [406, 293] width 122 height 27
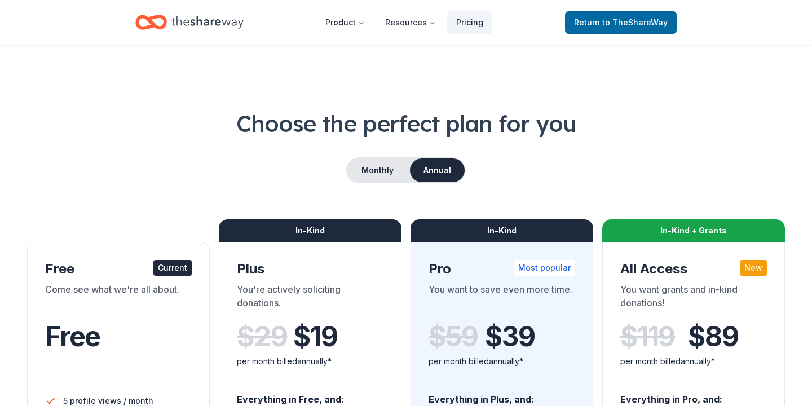
click at [143, 290] on div "Come see what we're all about." at bounding box center [118, 299] width 147 height 32
click at [120, 289] on div "Come see what we're all about." at bounding box center [118, 299] width 147 height 32
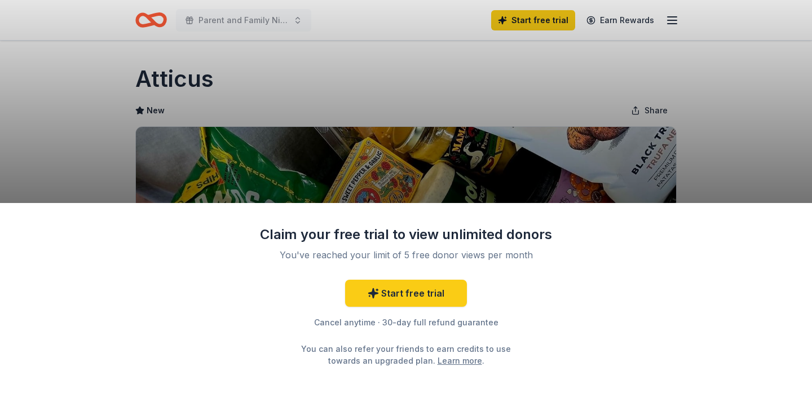
click at [442, 153] on div "Claim your free trial to view unlimited donors You've reached your limit of 5 f…" at bounding box center [406, 203] width 812 height 406
